Goal: Check status: Check status

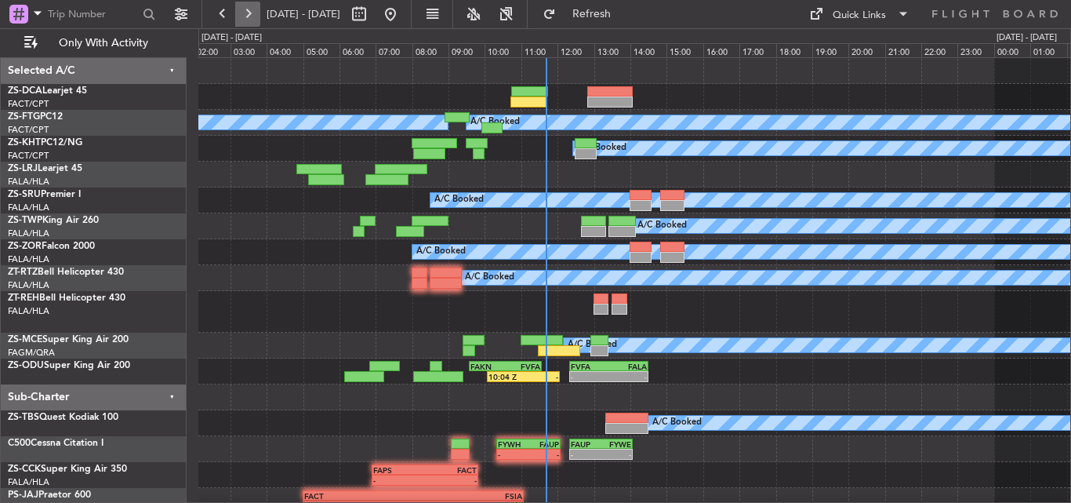
click at [246, 18] on button at bounding box center [247, 14] width 25 height 25
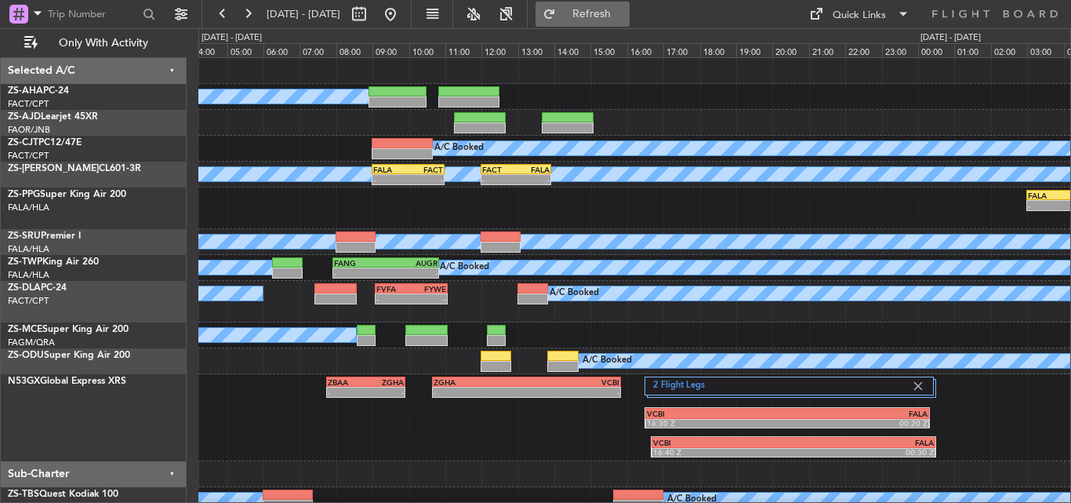
click at [625, 10] on span "Refresh" at bounding box center [592, 14] width 66 height 11
click at [254, 11] on button at bounding box center [247, 14] width 25 height 25
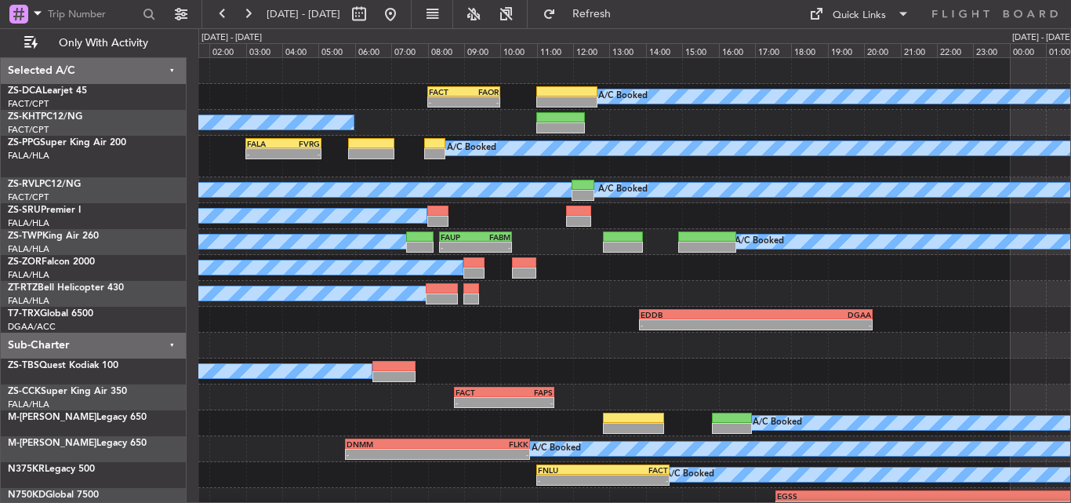
click at [401, 125] on div "- - FACT 08:00 Z FAOR 10:00 Z A/C Booked A/C Booked - - FALA 03:00 Z FVRG 05:05…" at bounding box center [634, 286] width 872 height 456
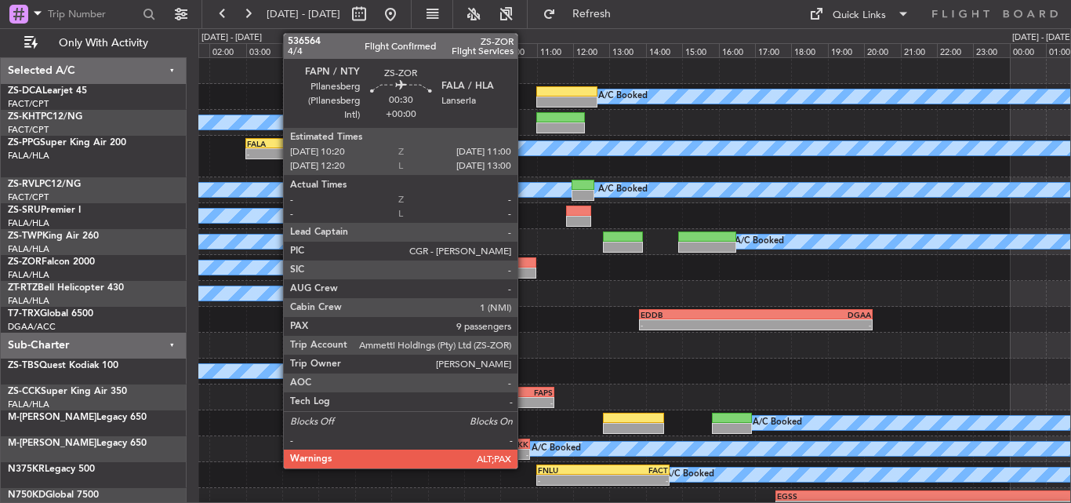
click at [525, 271] on div at bounding box center [524, 272] width 24 height 11
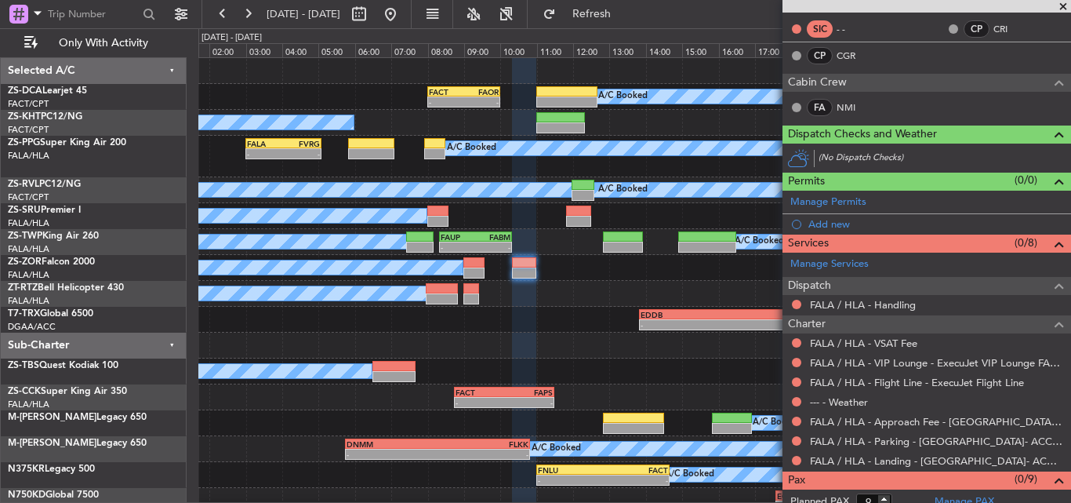
scroll to position [291, 0]
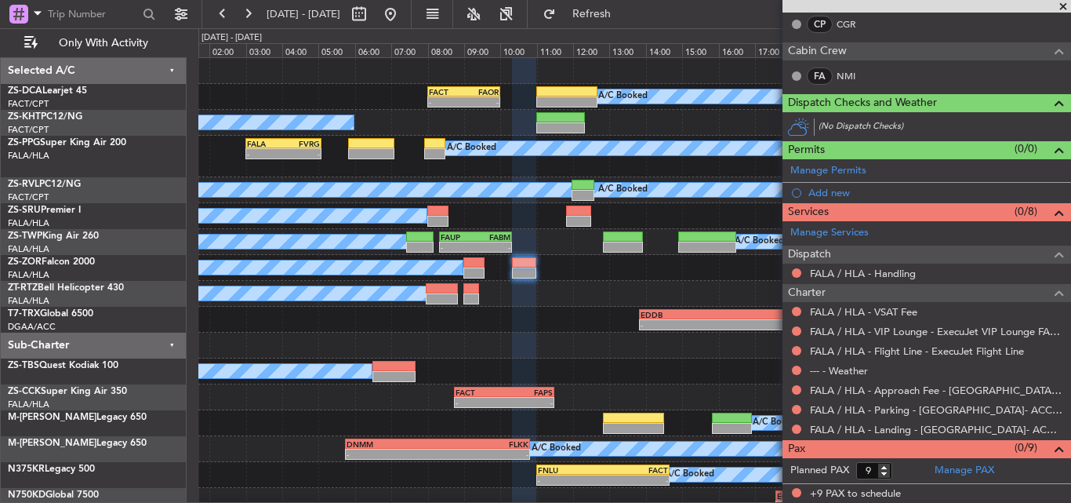
click at [1059, 9] on span at bounding box center [1063, 7] width 16 height 14
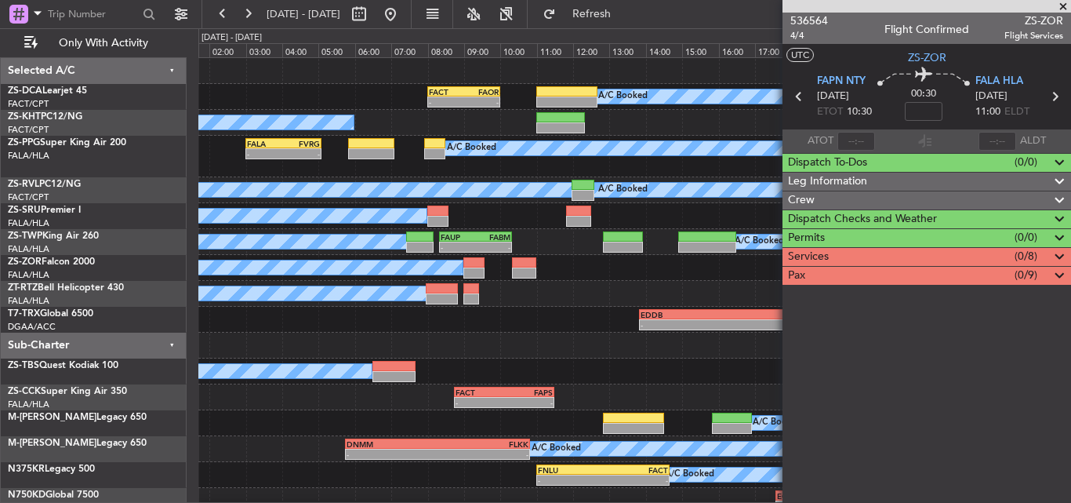
scroll to position [0, 0]
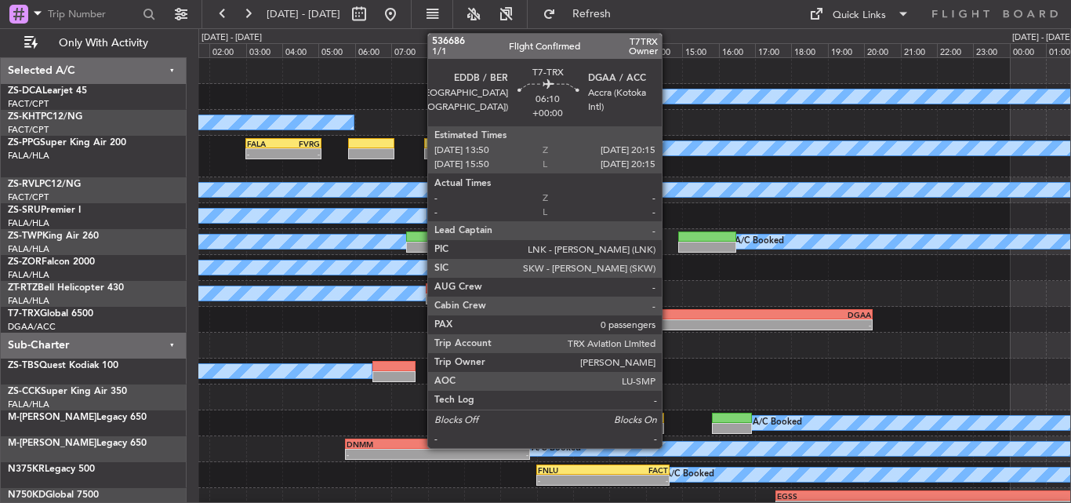
click at [668, 326] on div "-" at bounding box center [698, 324] width 115 height 9
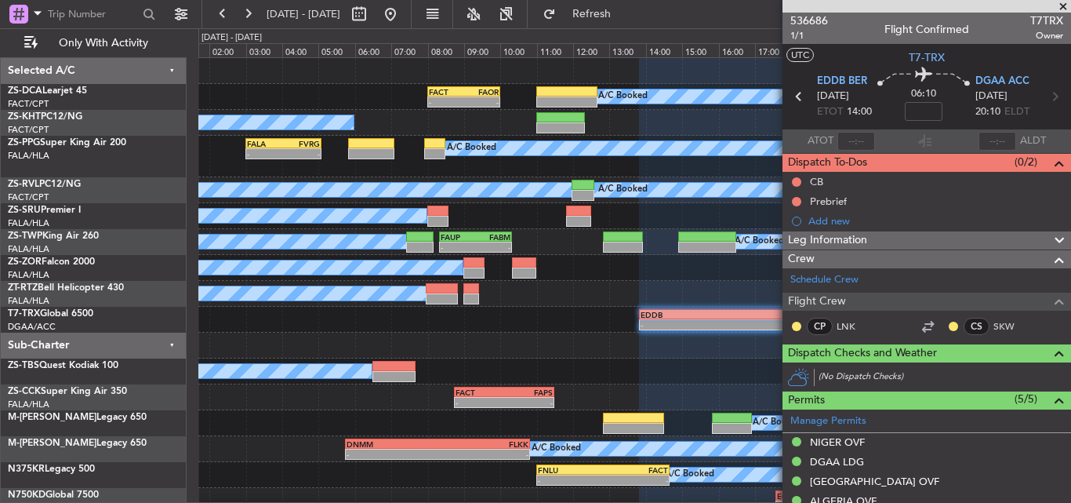
click at [1065, 2] on span at bounding box center [1063, 7] width 16 height 14
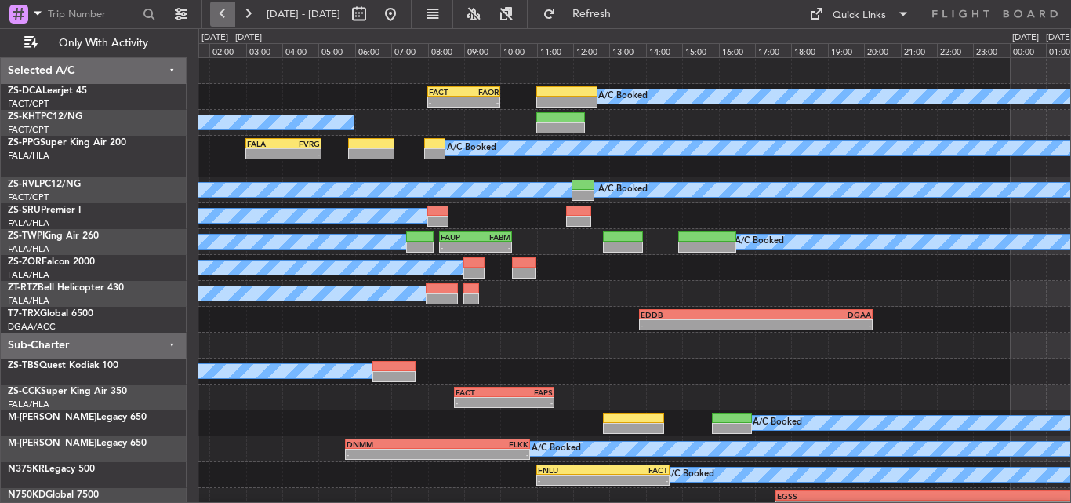
click at [225, 20] on button at bounding box center [222, 14] width 25 height 25
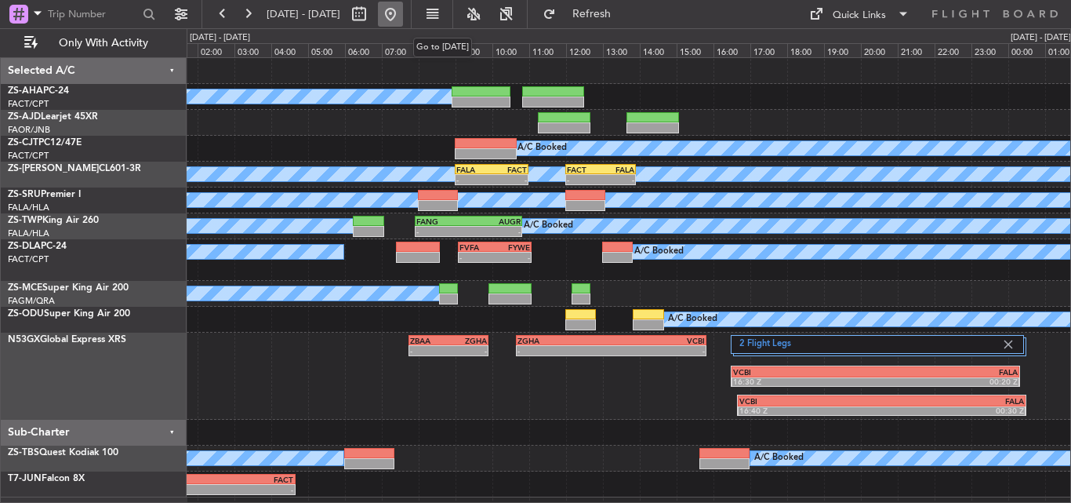
click at [403, 19] on button at bounding box center [390, 14] width 25 height 25
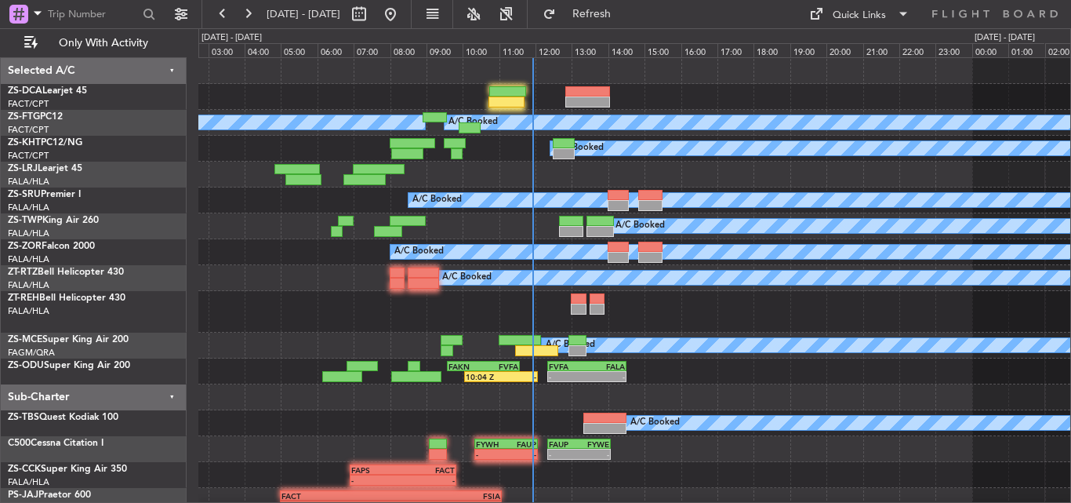
click at [285, 285] on div "A/C Booked" at bounding box center [634, 278] width 872 height 26
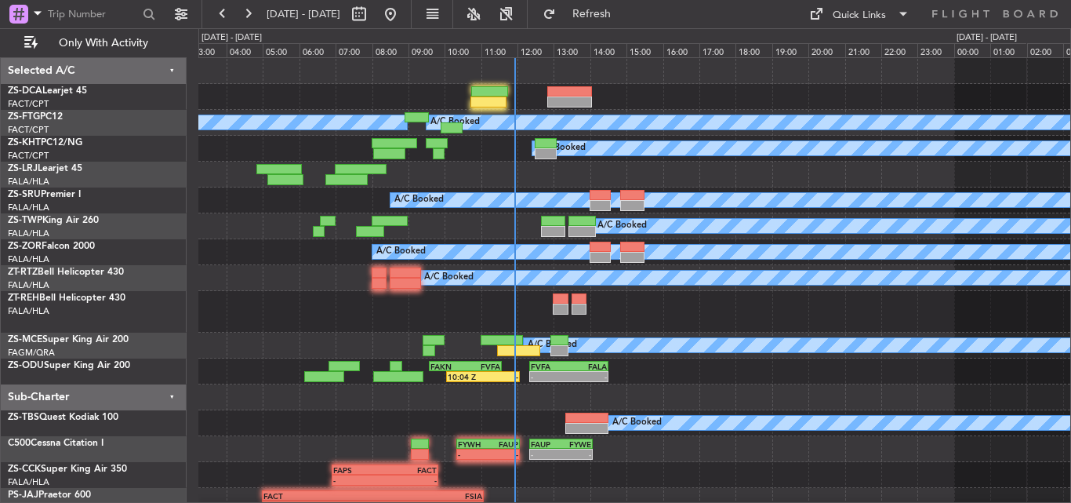
click at [300, 327] on div at bounding box center [634, 312] width 872 height 42
click at [247, 9] on button at bounding box center [247, 14] width 25 height 25
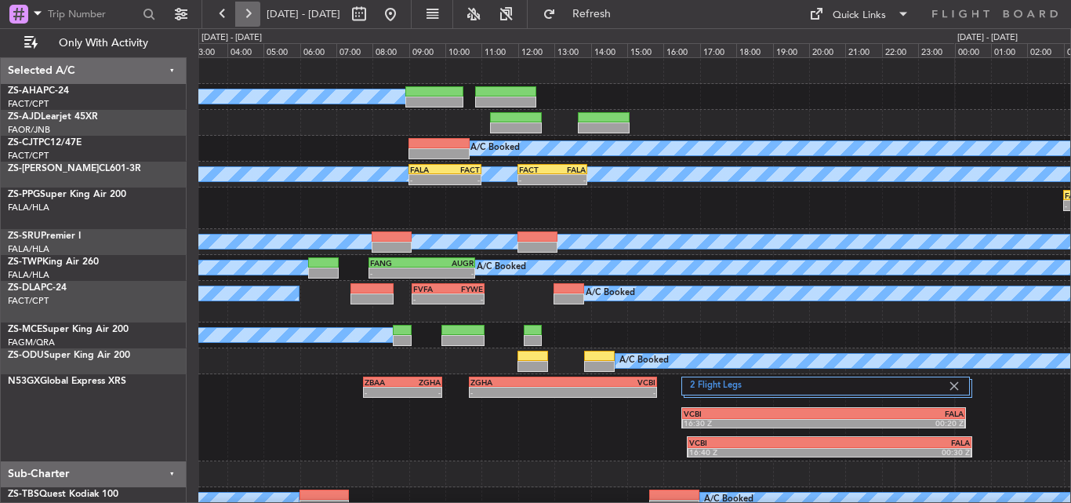
click at [247, 9] on button at bounding box center [247, 14] width 25 height 25
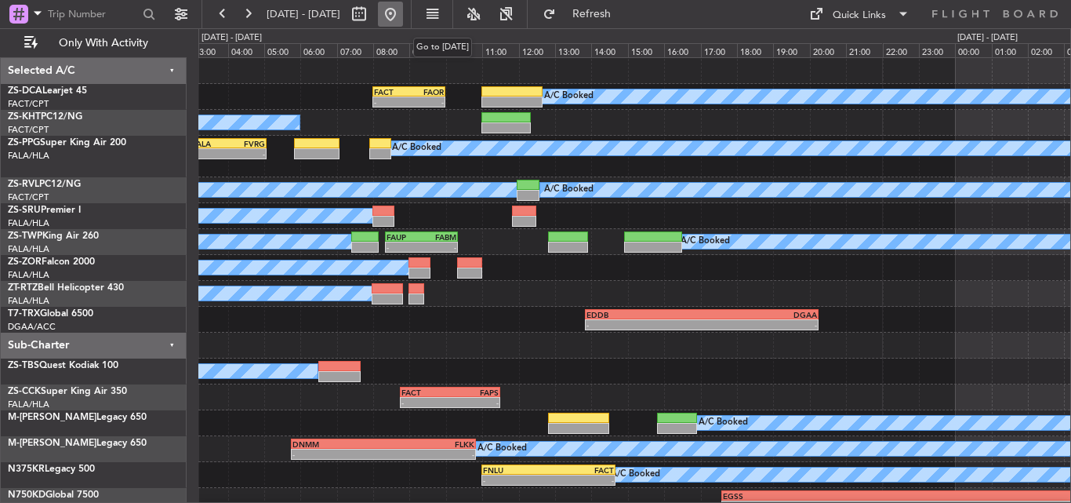
click at [403, 13] on button at bounding box center [390, 14] width 25 height 25
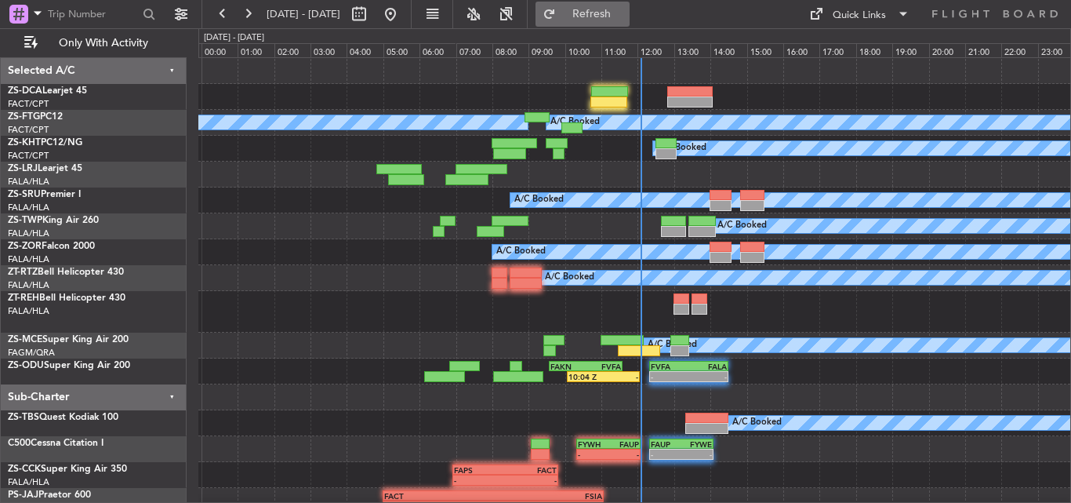
click at [625, 19] on span "Refresh" at bounding box center [592, 14] width 66 height 11
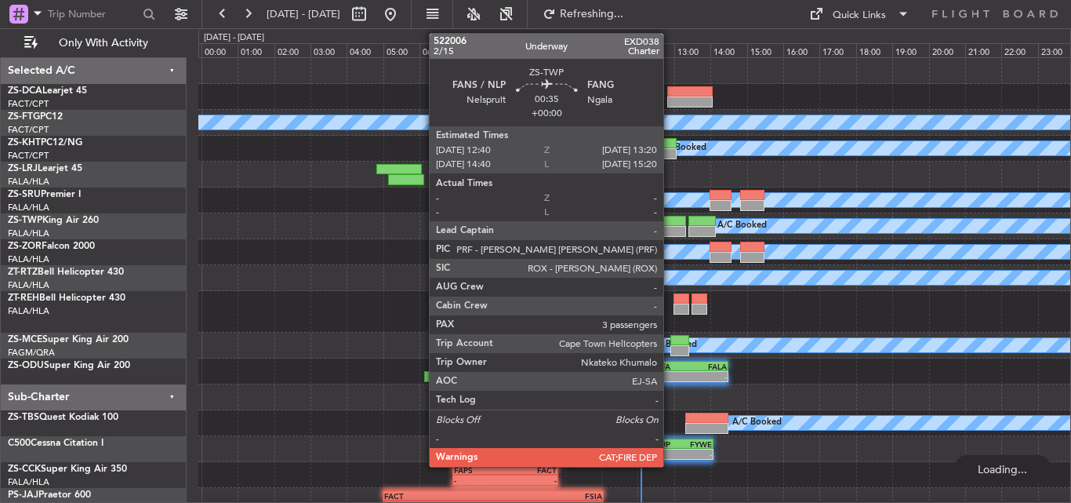
click at [670, 226] on div at bounding box center [673, 231] width 24 height 11
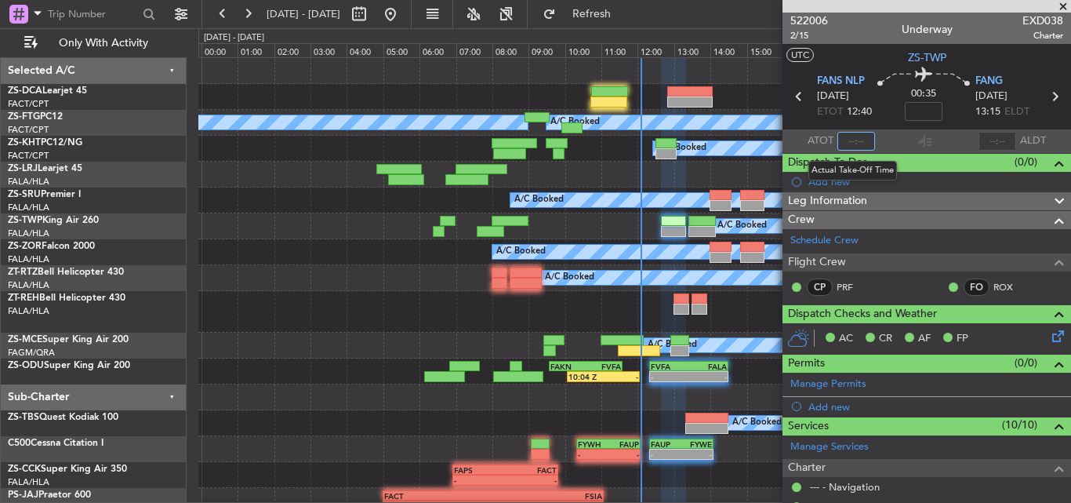
click at [847, 140] on input "text" at bounding box center [856, 141] width 38 height 19
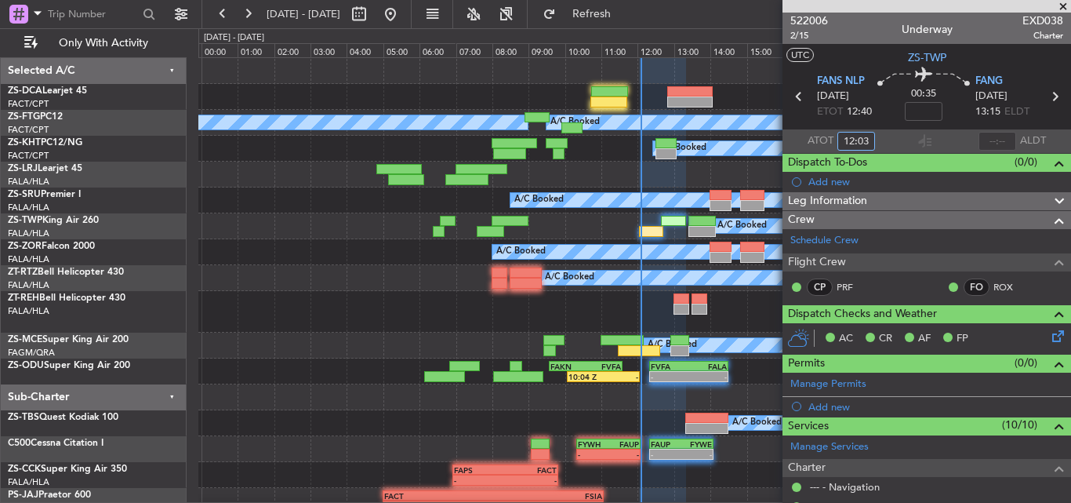
type input "12:03"
click at [1059, 4] on span at bounding box center [1063, 7] width 16 height 14
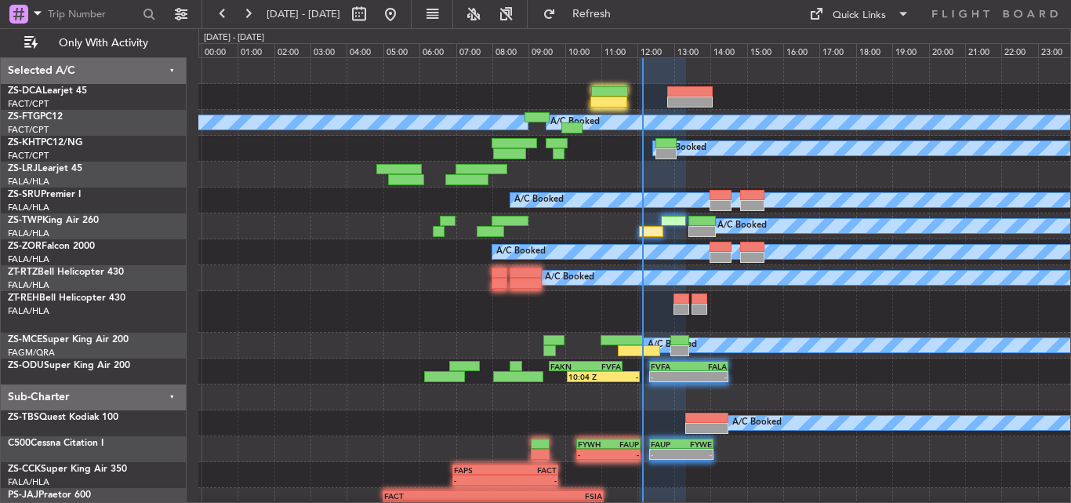
type input "0"
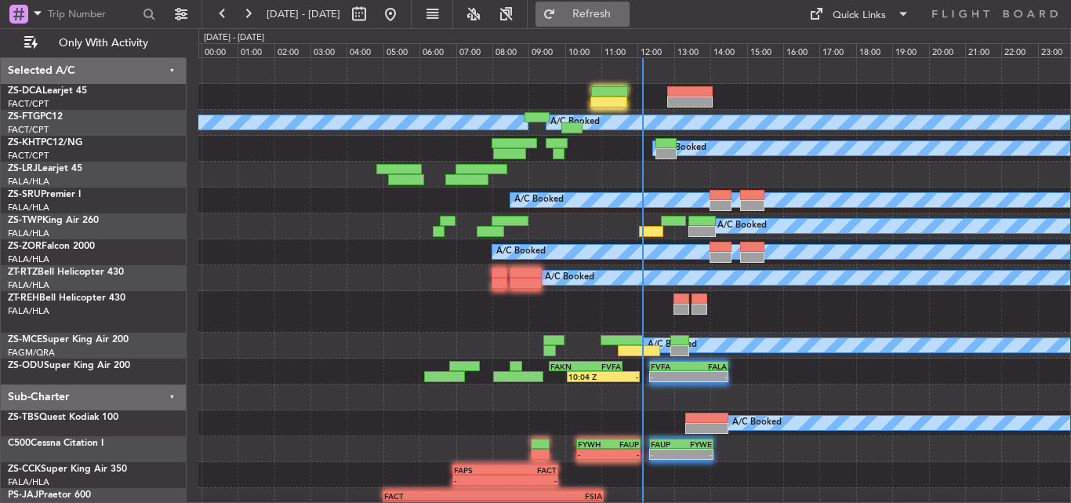
click at [620, 8] on button "Refresh" at bounding box center [583, 14] width 94 height 25
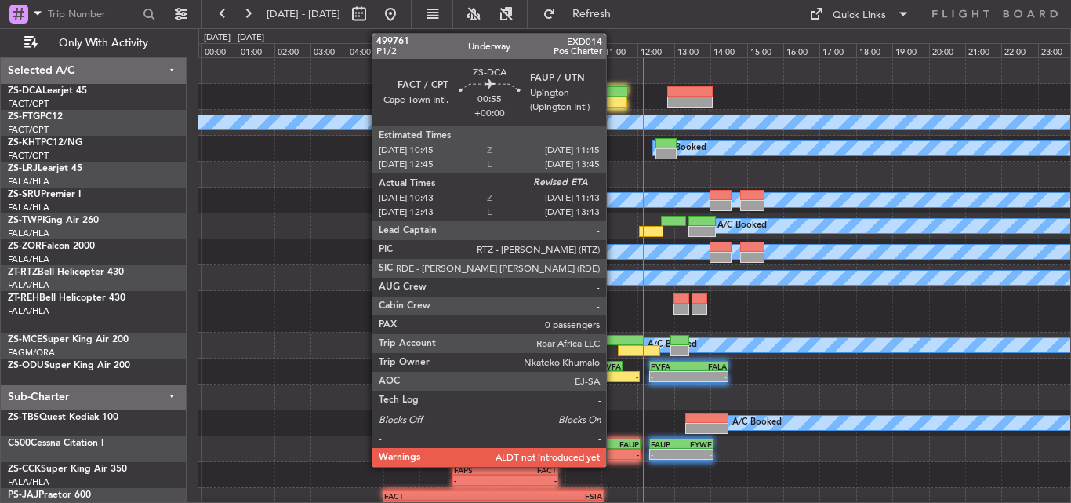
click at [613, 96] on div at bounding box center [609, 91] width 37 height 11
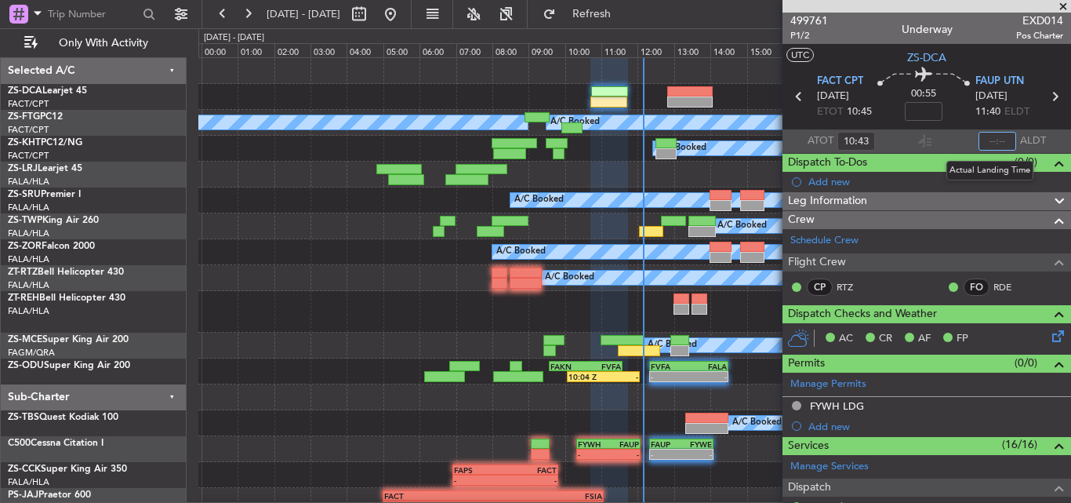
click at [986, 142] on input "text" at bounding box center [998, 141] width 38 height 19
type input "11:45"
click at [1066, 8] on span at bounding box center [1063, 7] width 16 height 14
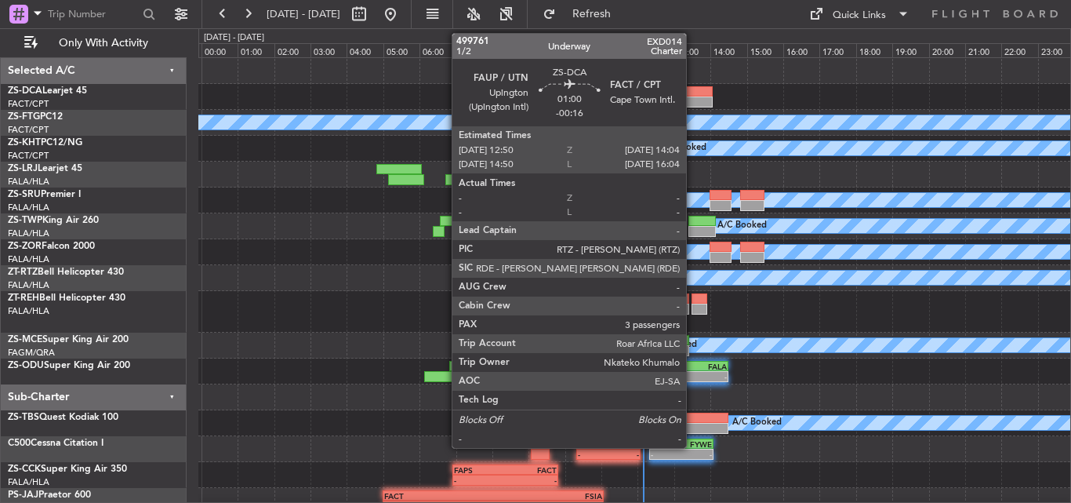
click at [693, 103] on div at bounding box center [689, 101] width 45 height 11
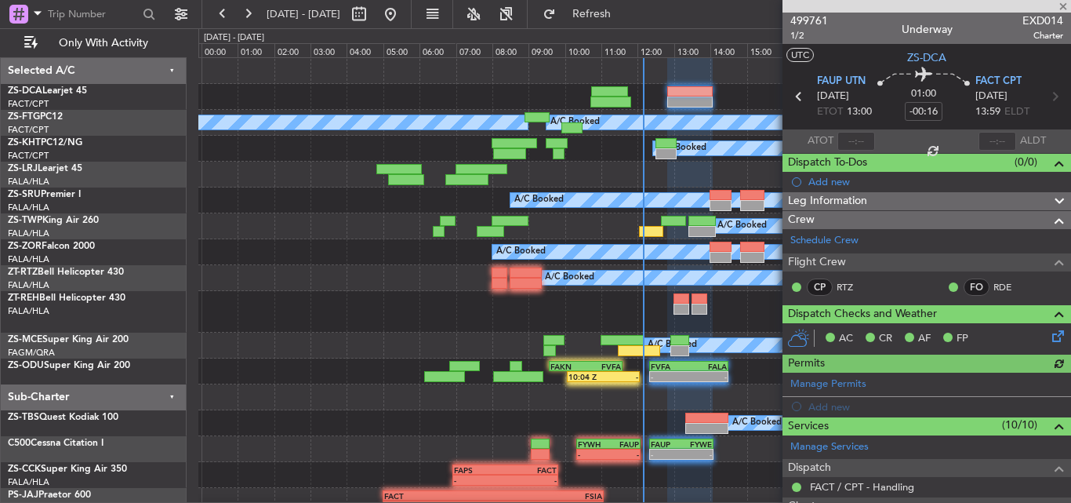
scroll to position [336, 0]
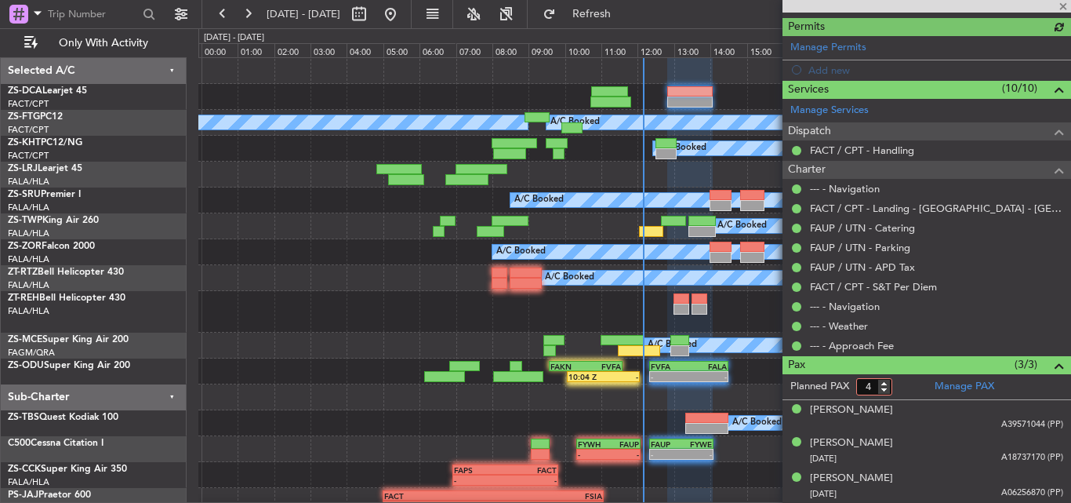
type input "4"
click at [881, 380] on input "4" at bounding box center [874, 386] width 36 height 17
click at [899, 391] on form "Planned PAX 4" at bounding box center [855, 386] width 144 height 25
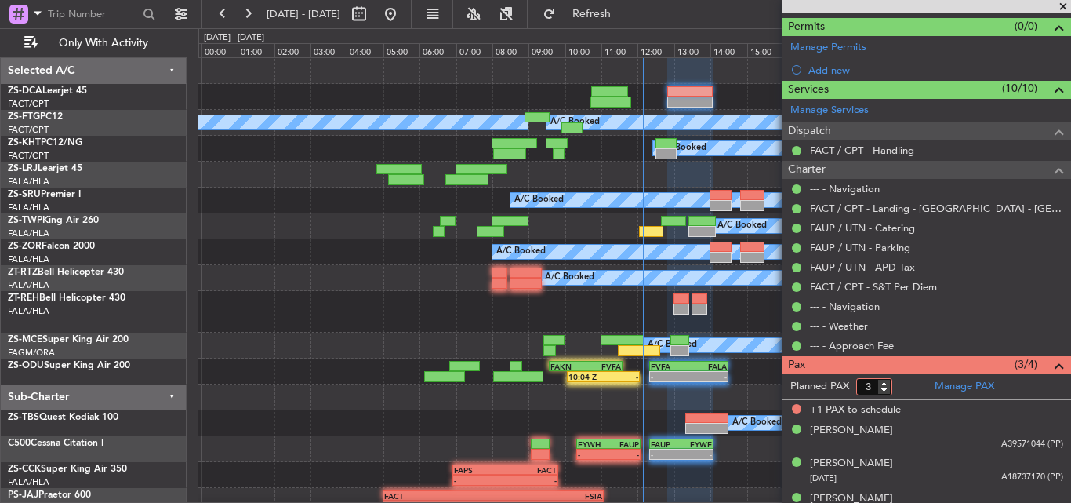
type input "3"
click at [882, 390] on input "3" at bounding box center [874, 386] width 36 height 17
click at [903, 383] on form "Planned PAX" at bounding box center [855, 386] width 144 height 25
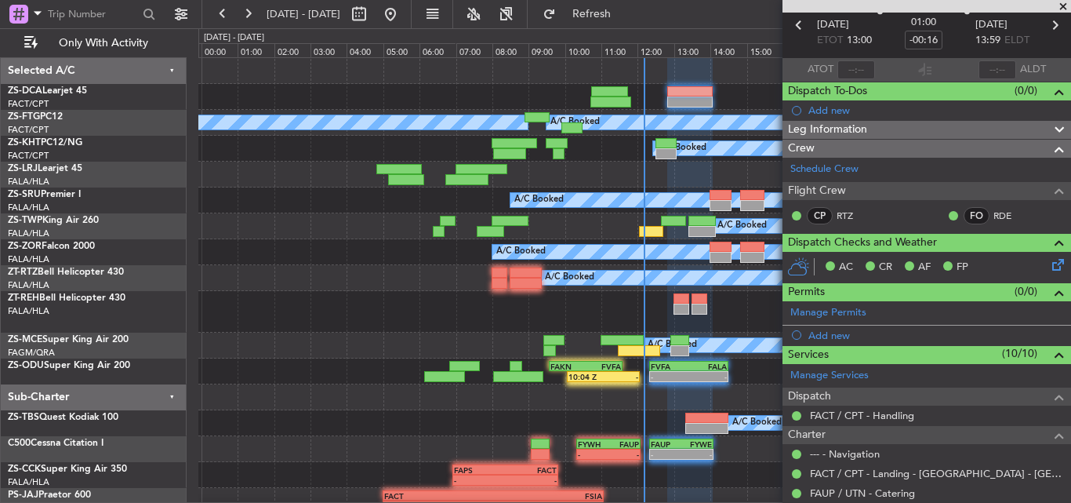
scroll to position [0, 0]
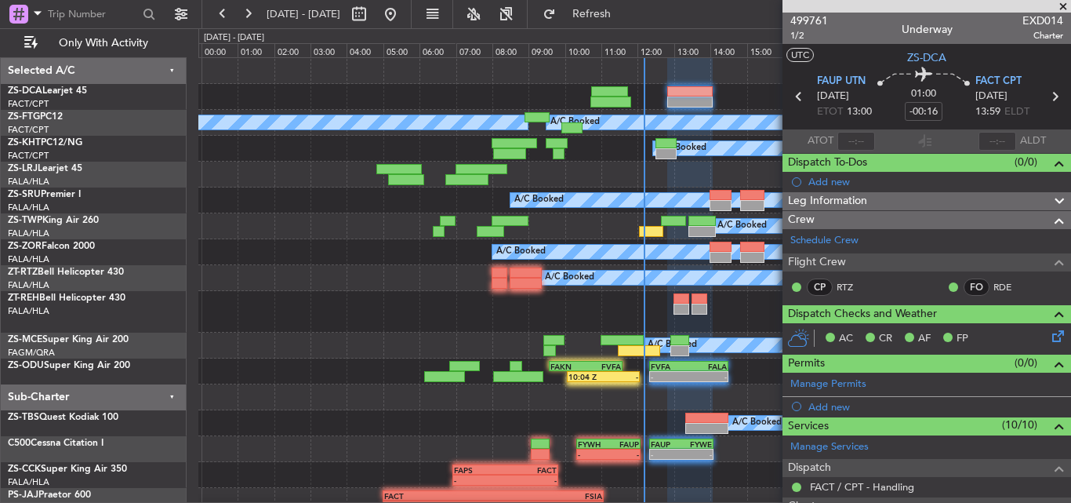
drag, startPoint x: 1069, startPoint y: 5, endPoint x: 979, endPoint y: 19, distance: 90.5
click at [1068, 5] on span at bounding box center [1063, 7] width 16 height 14
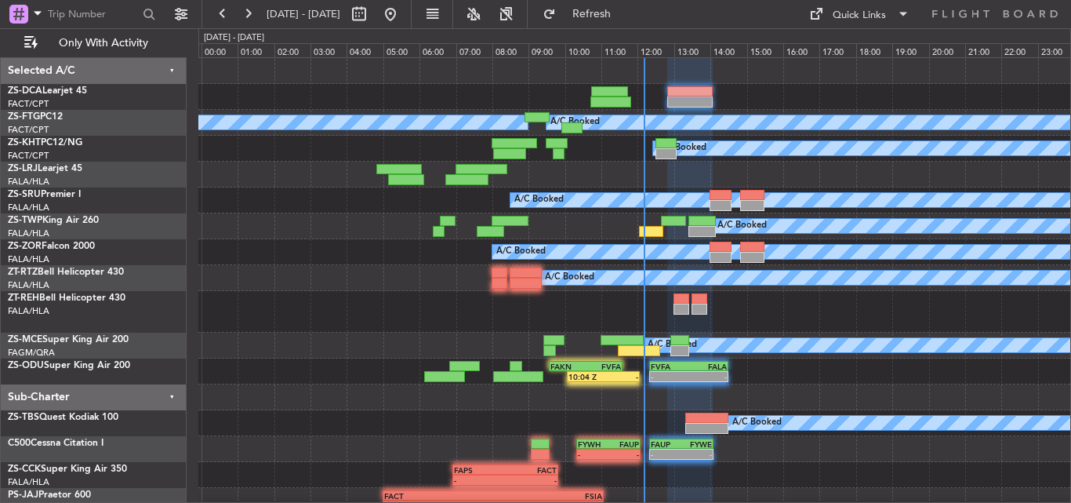
type input "0"
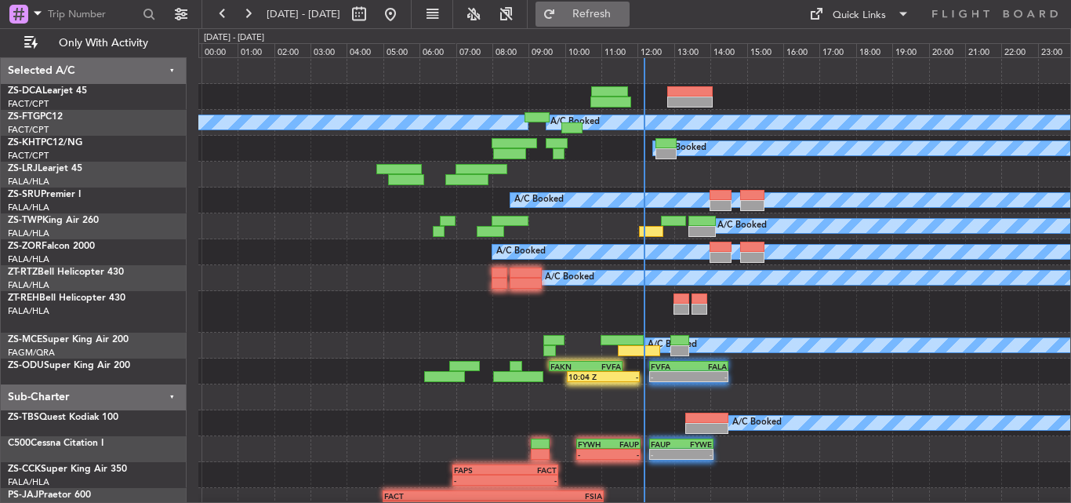
click at [625, 12] on span "Refresh" at bounding box center [592, 14] width 66 height 11
click at [254, 9] on button at bounding box center [247, 14] width 25 height 25
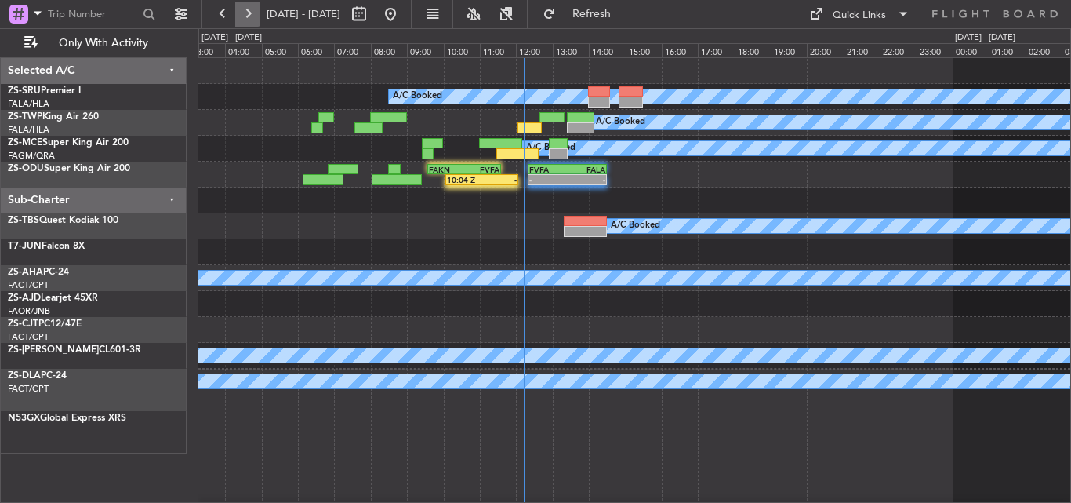
click at [254, 9] on button at bounding box center [247, 14] width 25 height 25
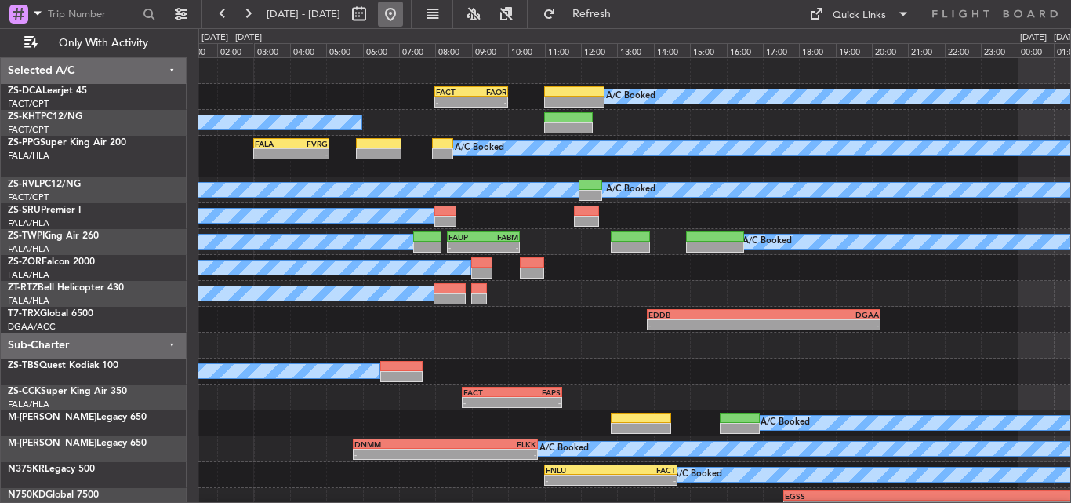
click at [403, 7] on button at bounding box center [390, 14] width 25 height 25
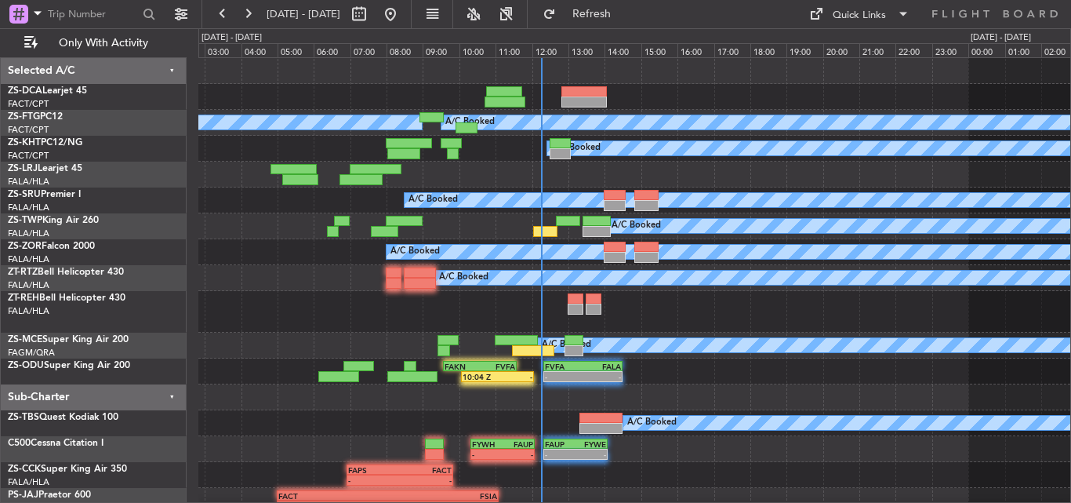
click at [277, 309] on div at bounding box center [634, 312] width 872 height 42
